Goal: Find specific page/section: Find specific page/section

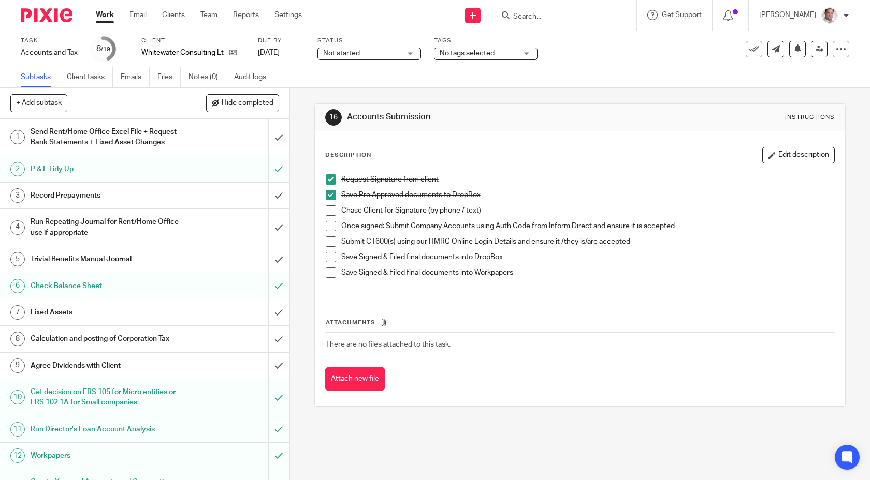
click at [557, 22] on div at bounding box center [563, 15] width 145 height 31
click at [564, 12] on input "Search" at bounding box center [558, 16] width 93 height 9
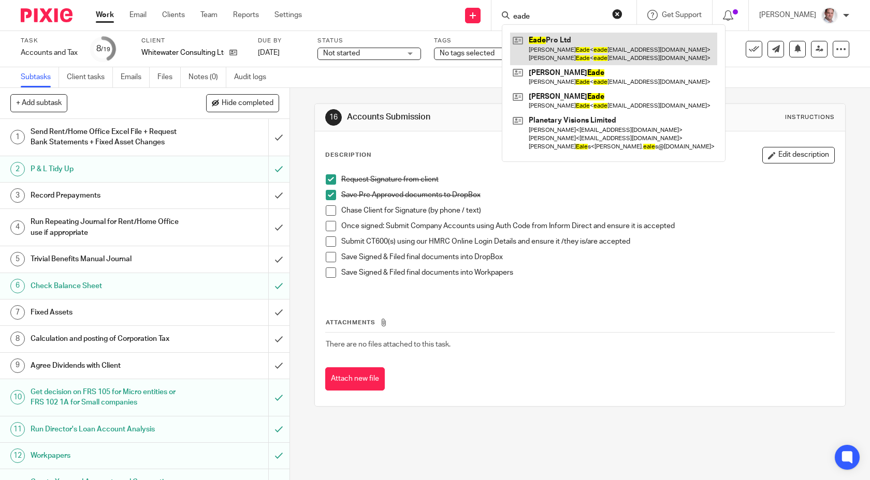
type input "eade"
click at [566, 38] on link at bounding box center [613, 49] width 207 height 32
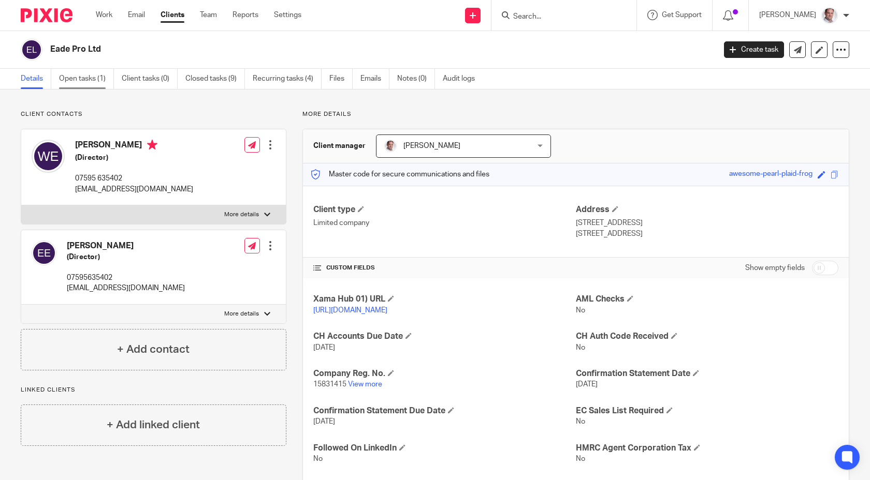
click at [79, 81] on link "Open tasks (1)" at bounding box center [86, 79] width 55 height 20
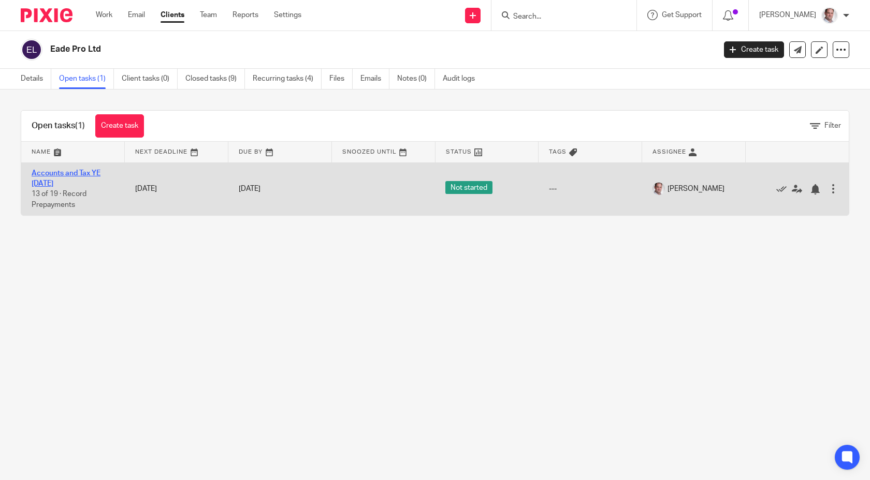
click at [81, 171] on link "Accounts and Tax YE [DATE]" at bounding box center [66, 179] width 69 height 18
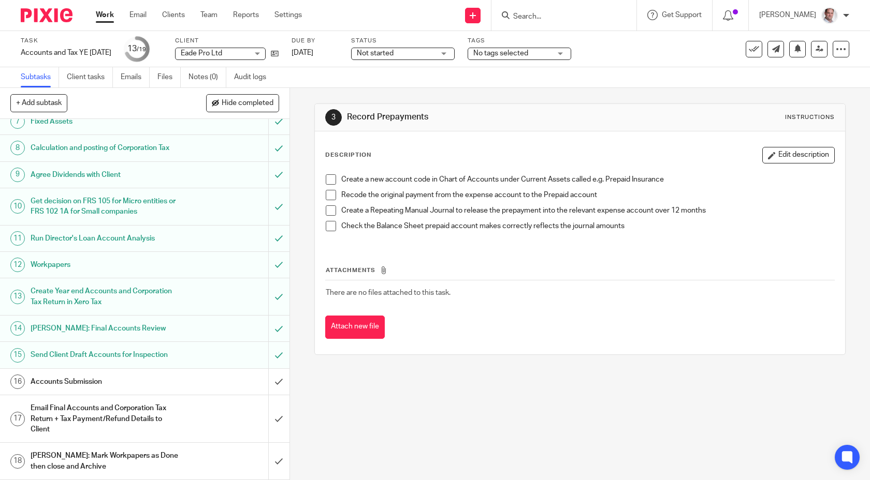
scroll to position [218, 0]
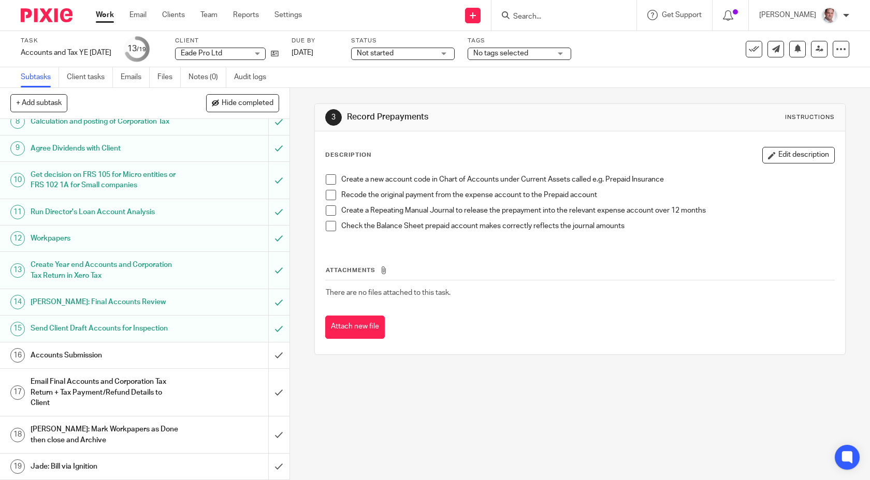
click at [553, 16] on input "Search" at bounding box center [558, 16] width 93 height 9
click at [451, 48] on div "Not started Not started" at bounding box center [403, 54] width 104 height 12
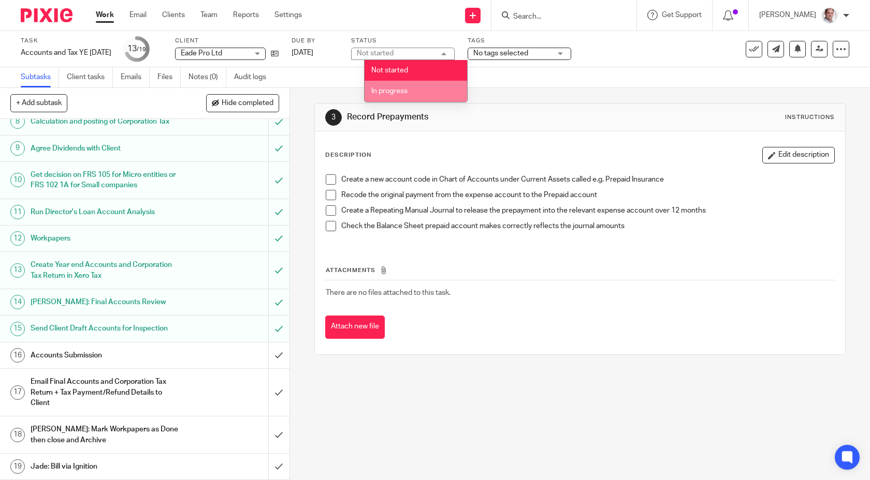
click at [404, 85] on li "In progress" at bounding box center [415, 91] width 103 height 21
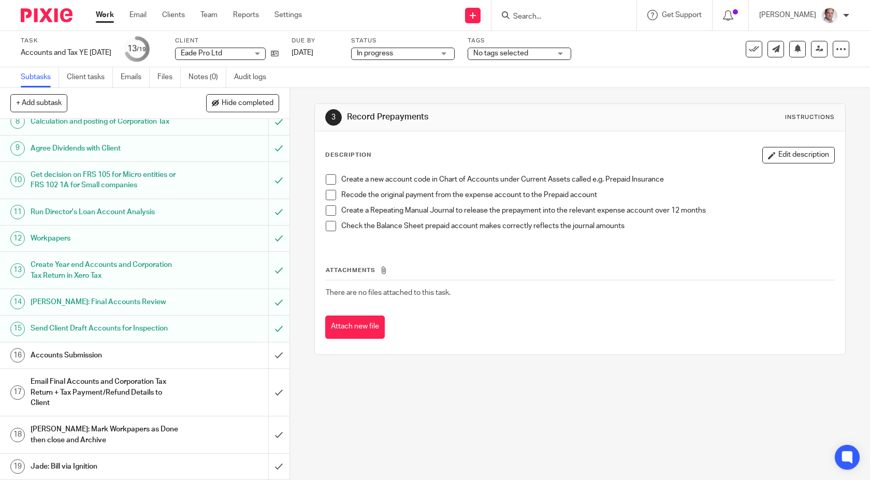
click at [557, 16] on input "Search" at bounding box center [558, 16] width 93 height 9
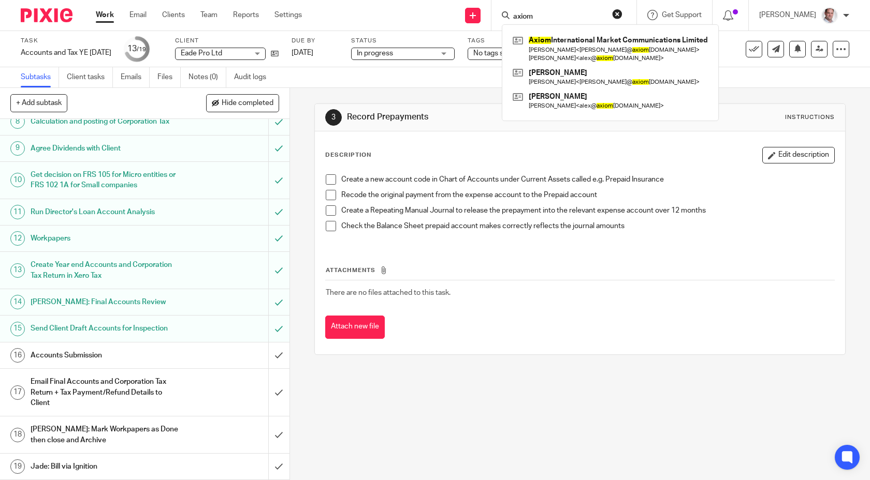
type input "axiom"
click at [586, 32] on div "Axiom International Market Communications Limited Rowley Marshall < rowley@ axi…" at bounding box center [610, 72] width 217 height 97
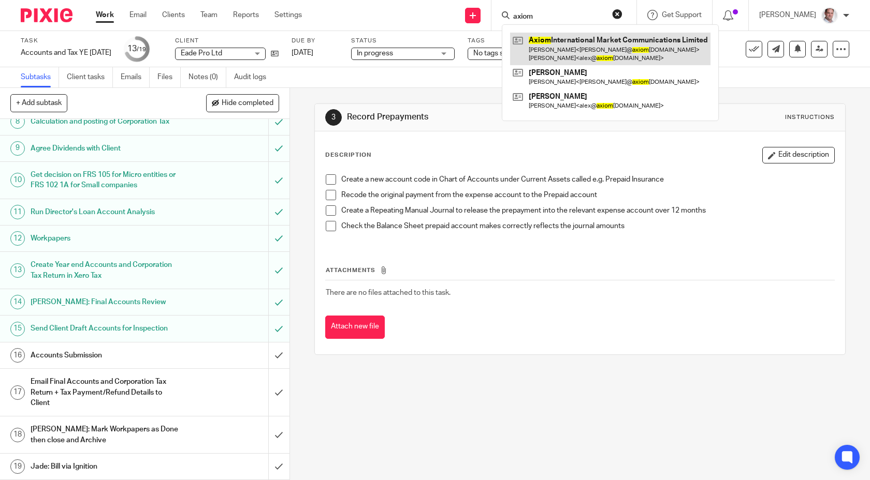
click at [584, 41] on link at bounding box center [610, 49] width 200 height 32
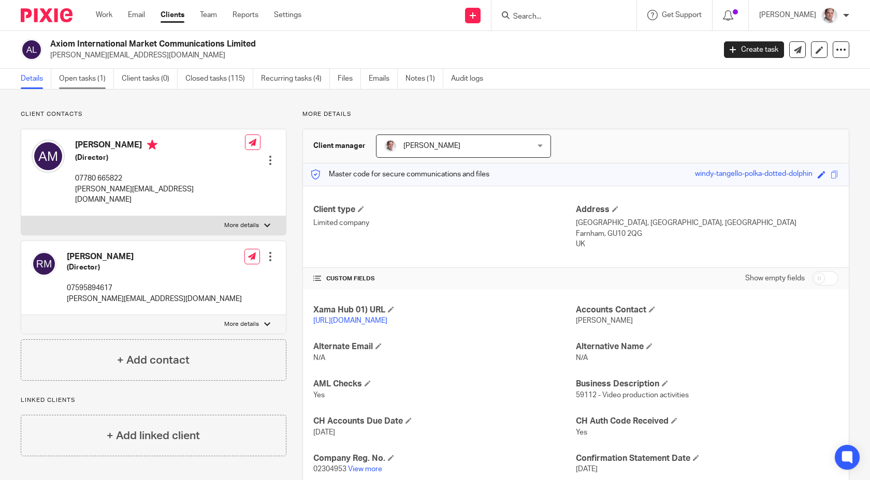
click at [79, 81] on link "Open tasks (1)" at bounding box center [86, 79] width 55 height 20
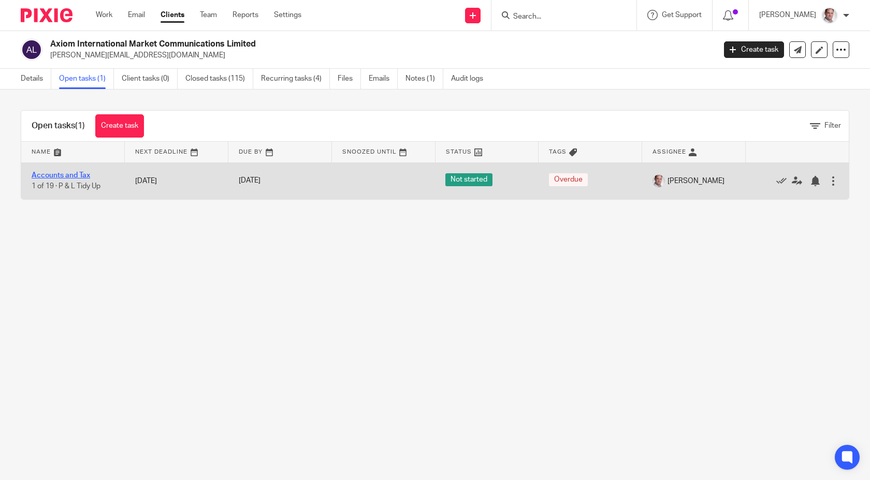
click at [59, 174] on link "Accounts and Tax" at bounding box center [61, 175] width 59 height 7
